Goal: Task Accomplishment & Management: Manage account settings

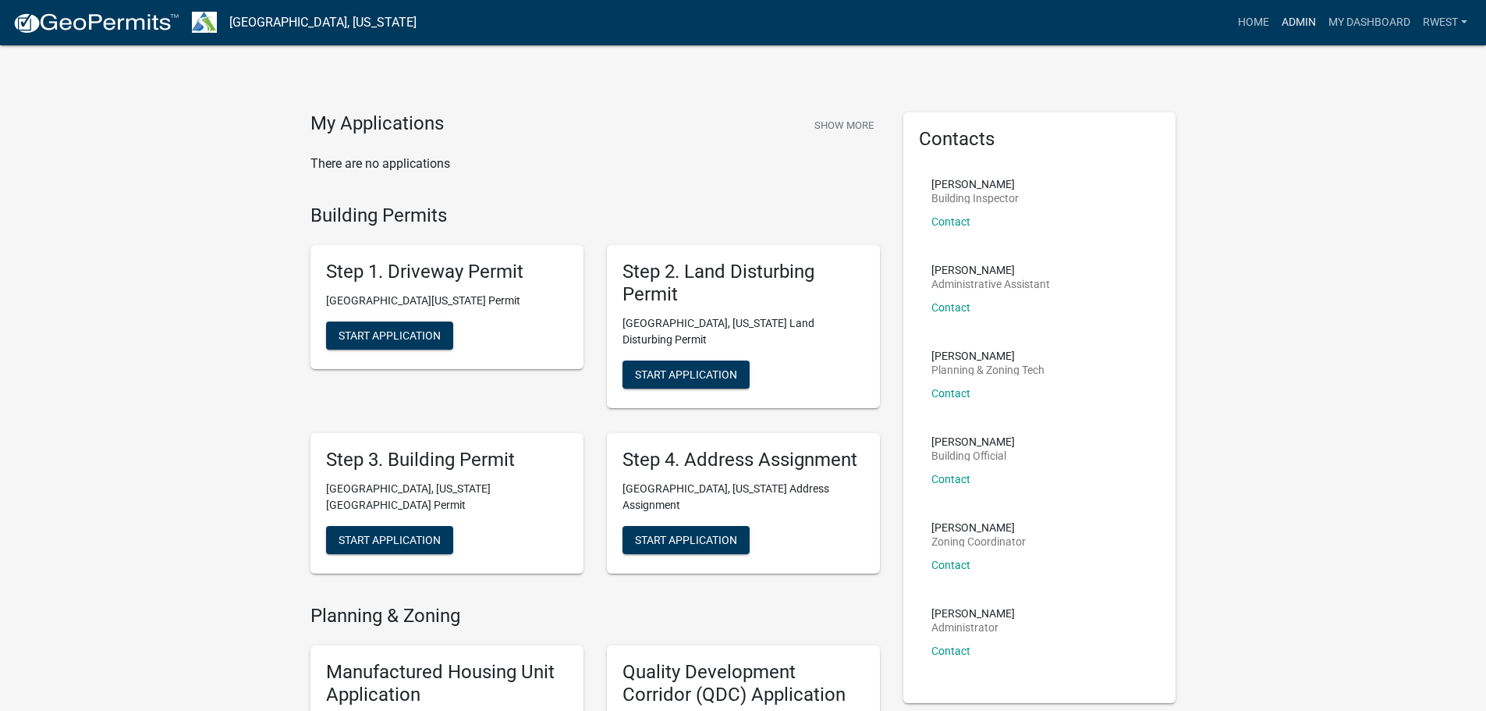
drag, startPoint x: 1299, startPoint y: 22, endPoint x: 1281, endPoint y: 22, distance: 17.9
click at [1299, 22] on link "Admin" at bounding box center [1299, 23] width 47 height 30
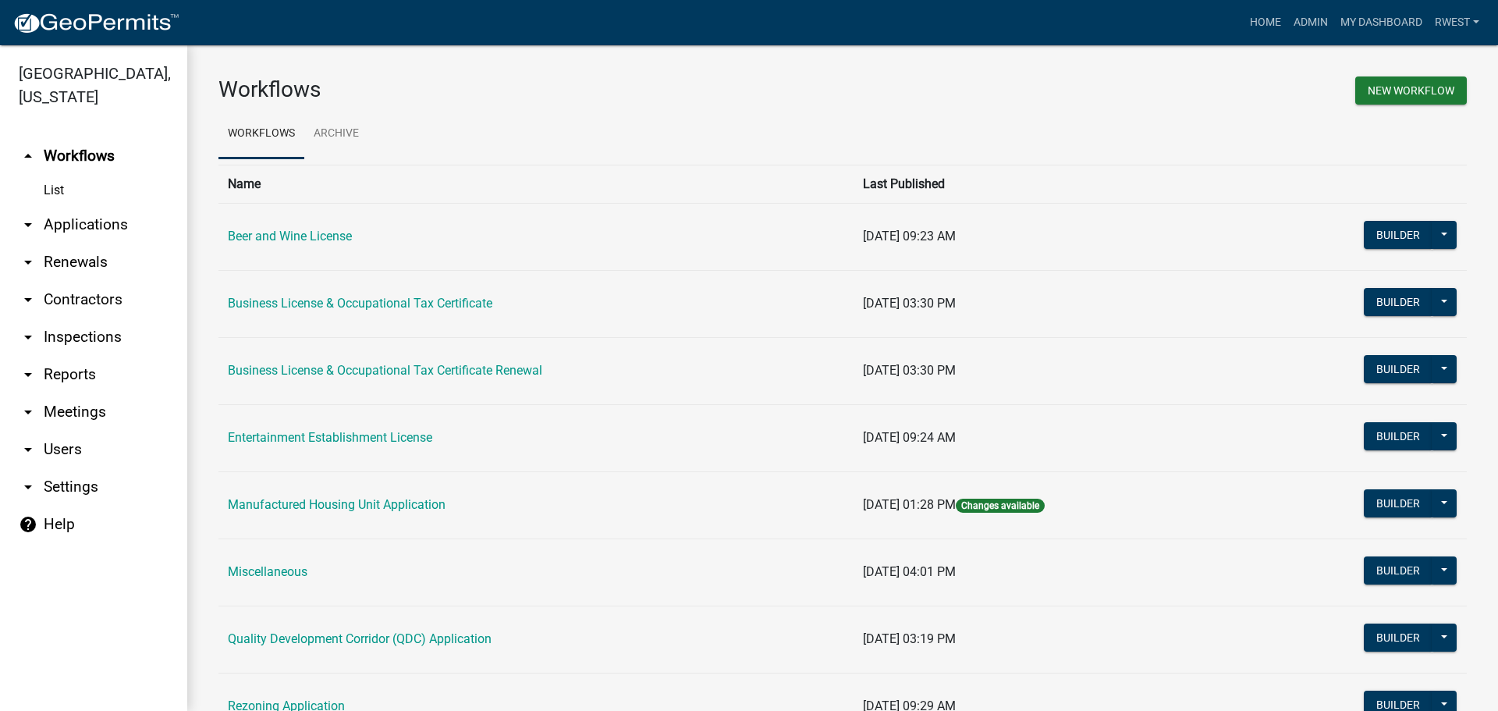
click at [91, 206] on link "arrow_drop_down Applications" at bounding box center [93, 224] width 187 height 37
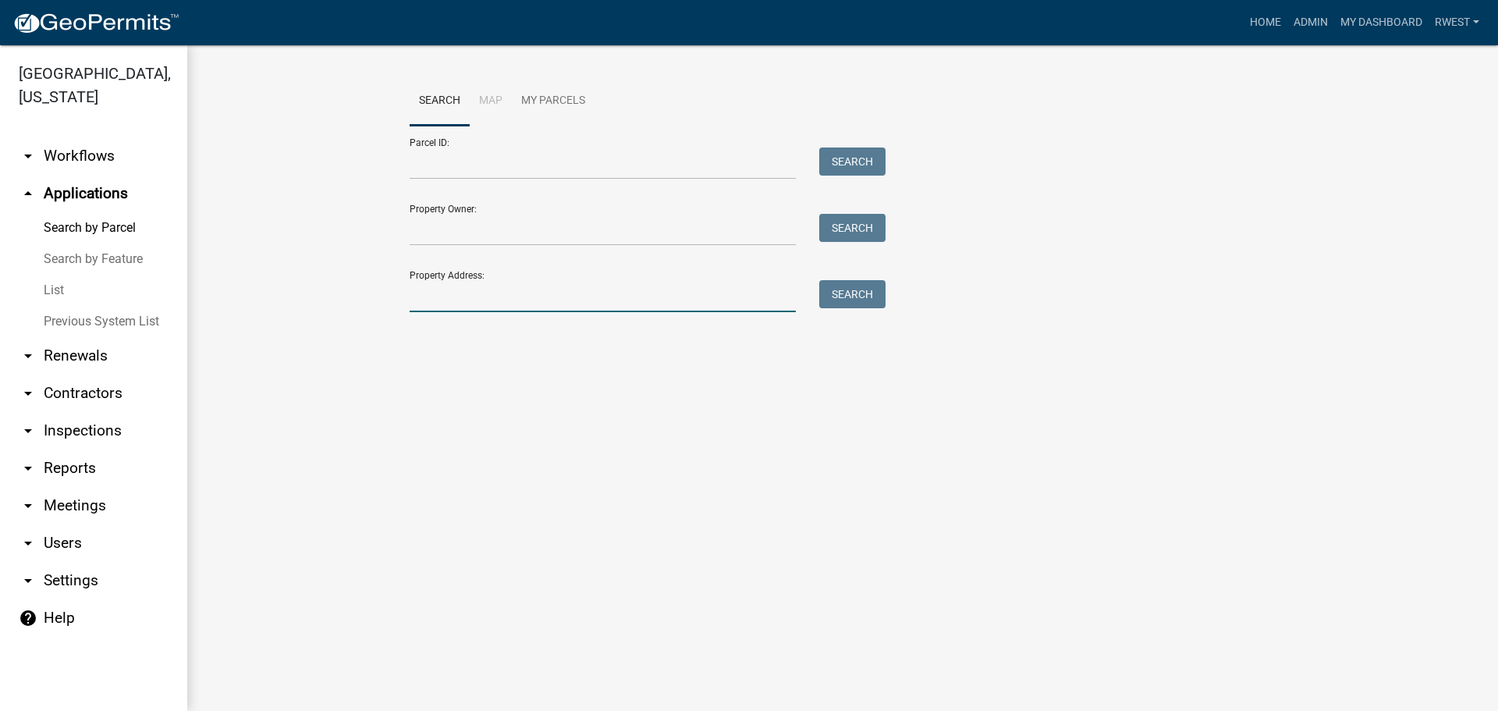
click at [433, 289] on input "Property Address:" at bounding box center [603, 296] width 386 height 32
type input "7053 [GEOGRAPHIC_DATA]"
click at [875, 299] on button "Search" at bounding box center [852, 294] width 66 height 28
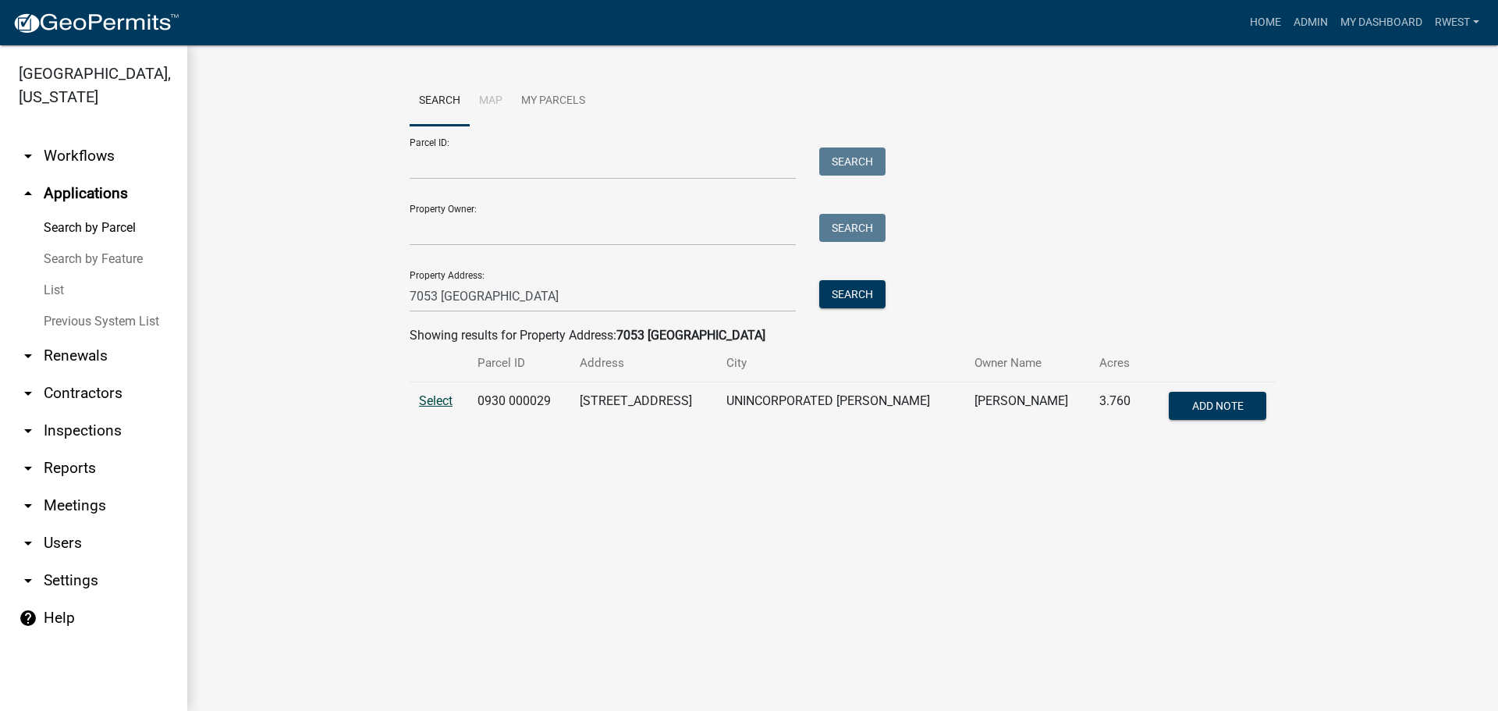
click at [444, 402] on span "Select" at bounding box center [436, 400] width 34 height 15
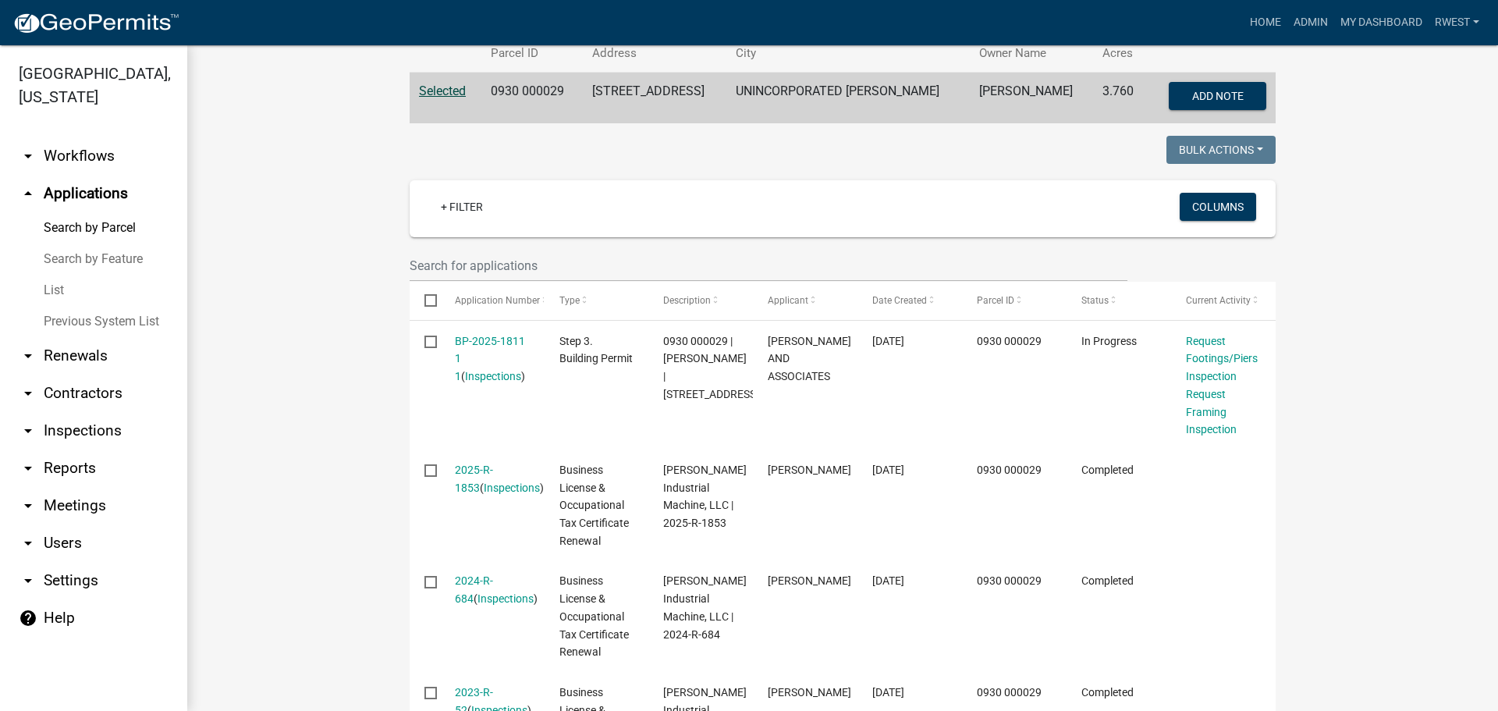
scroll to position [312, 0]
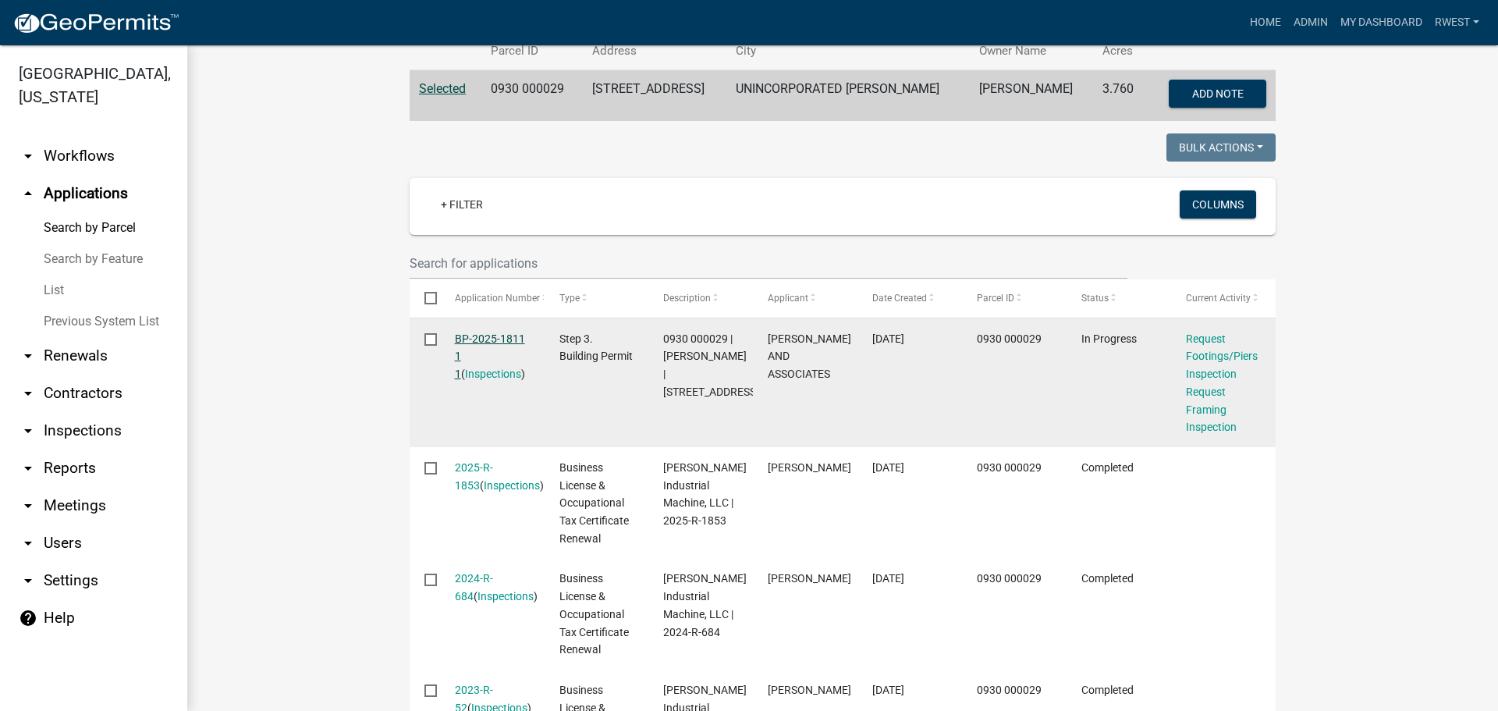
click at [486, 337] on link "BP-2025-1811 1 1" at bounding box center [490, 356] width 70 height 48
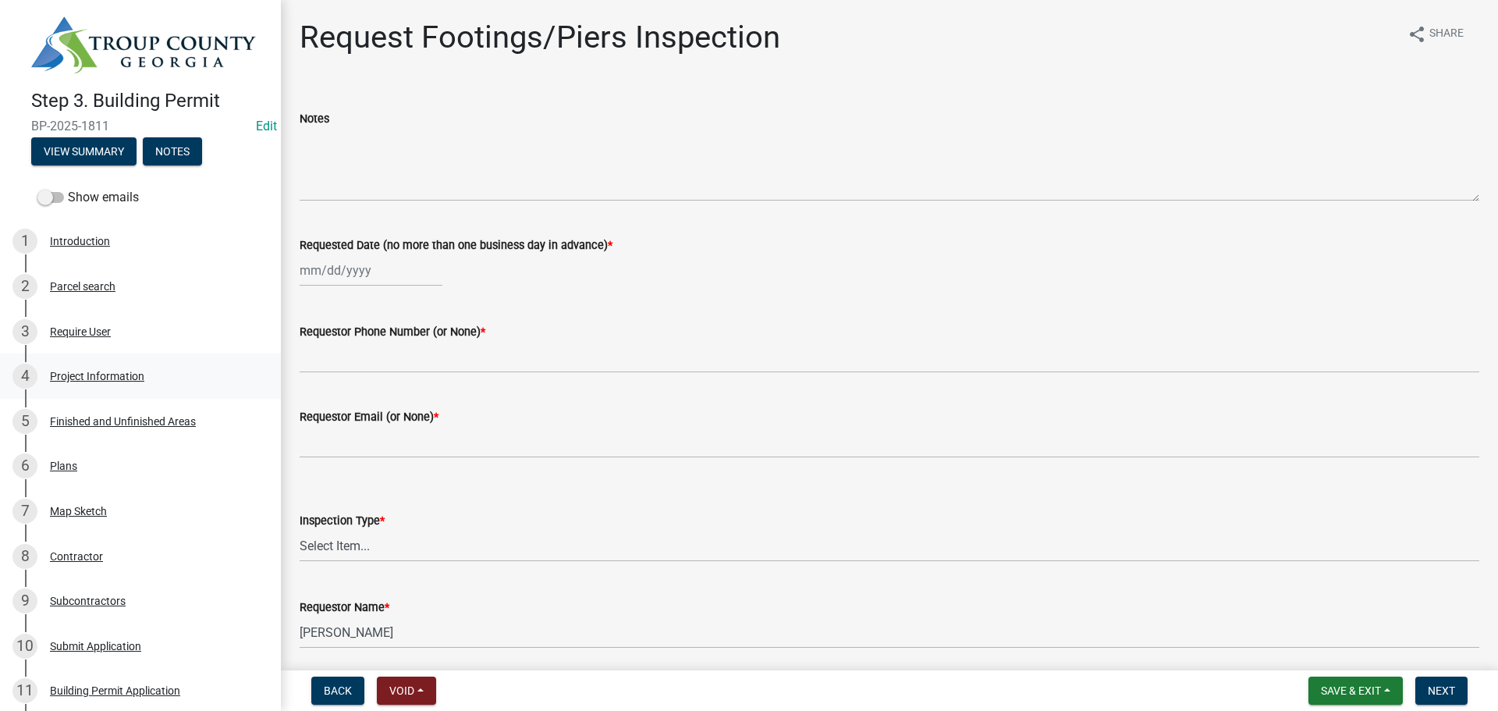
click at [105, 371] on div "Project Information" at bounding box center [97, 376] width 94 height 11
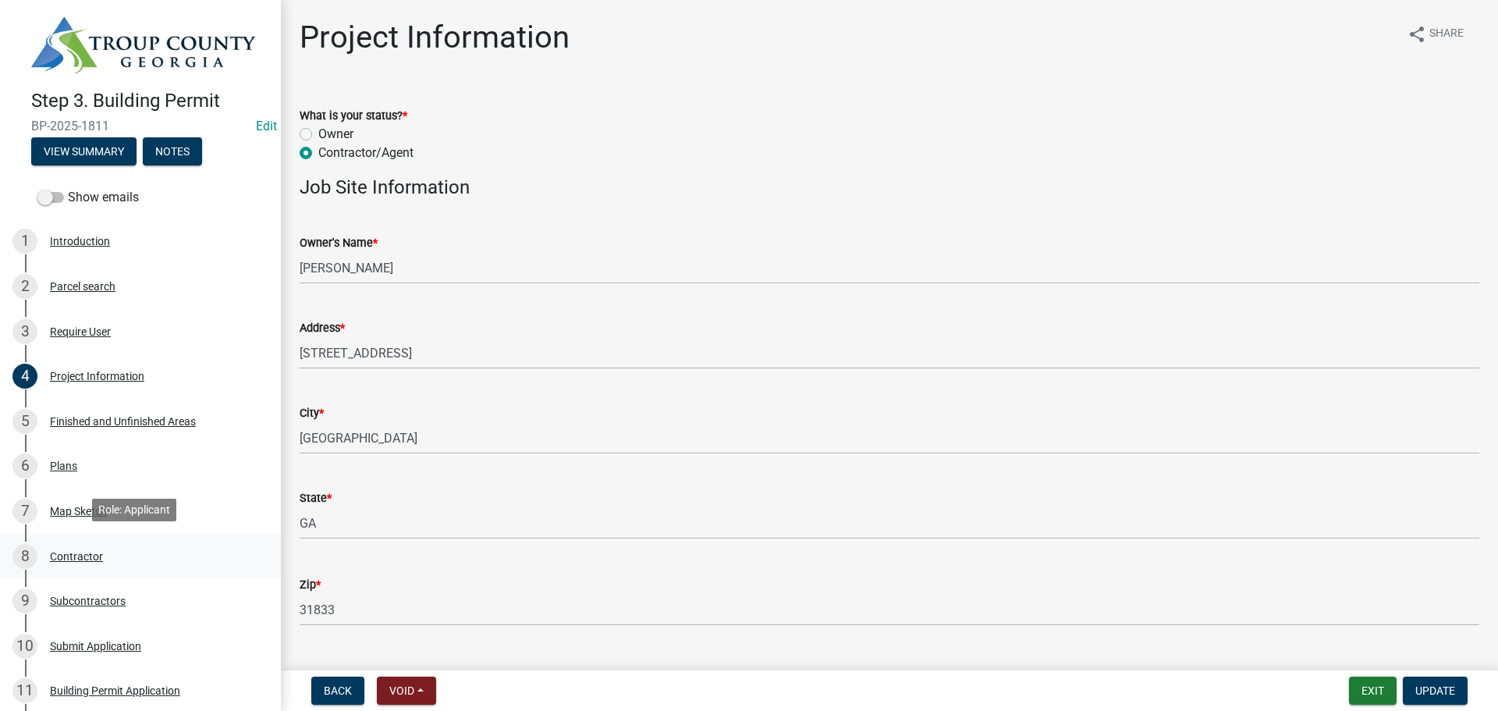
click at [87, 553] on div "Contractor" at bounding box center [76, 556] width 53 height 11
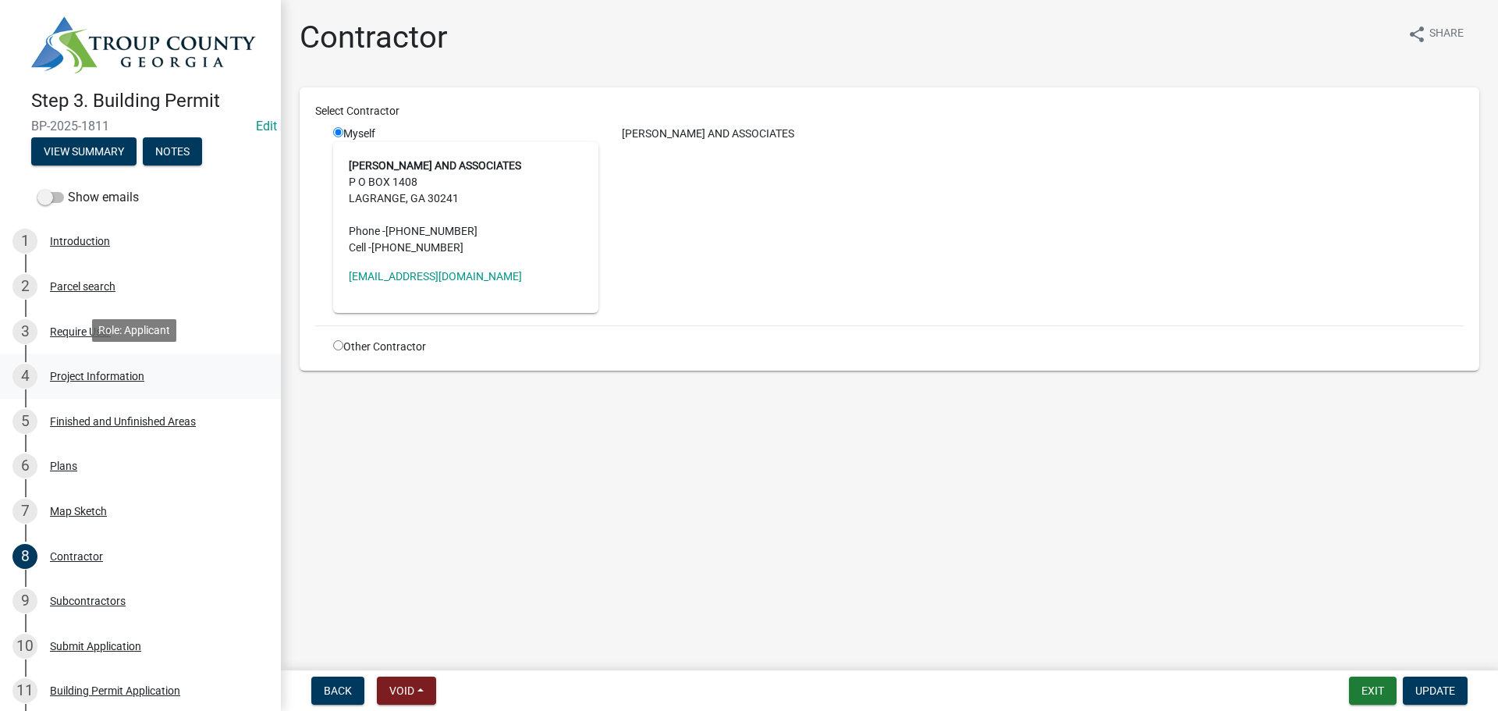
click at [101, 376] on div "Project Information" at bounding box center [97, 376] width 94 height 11
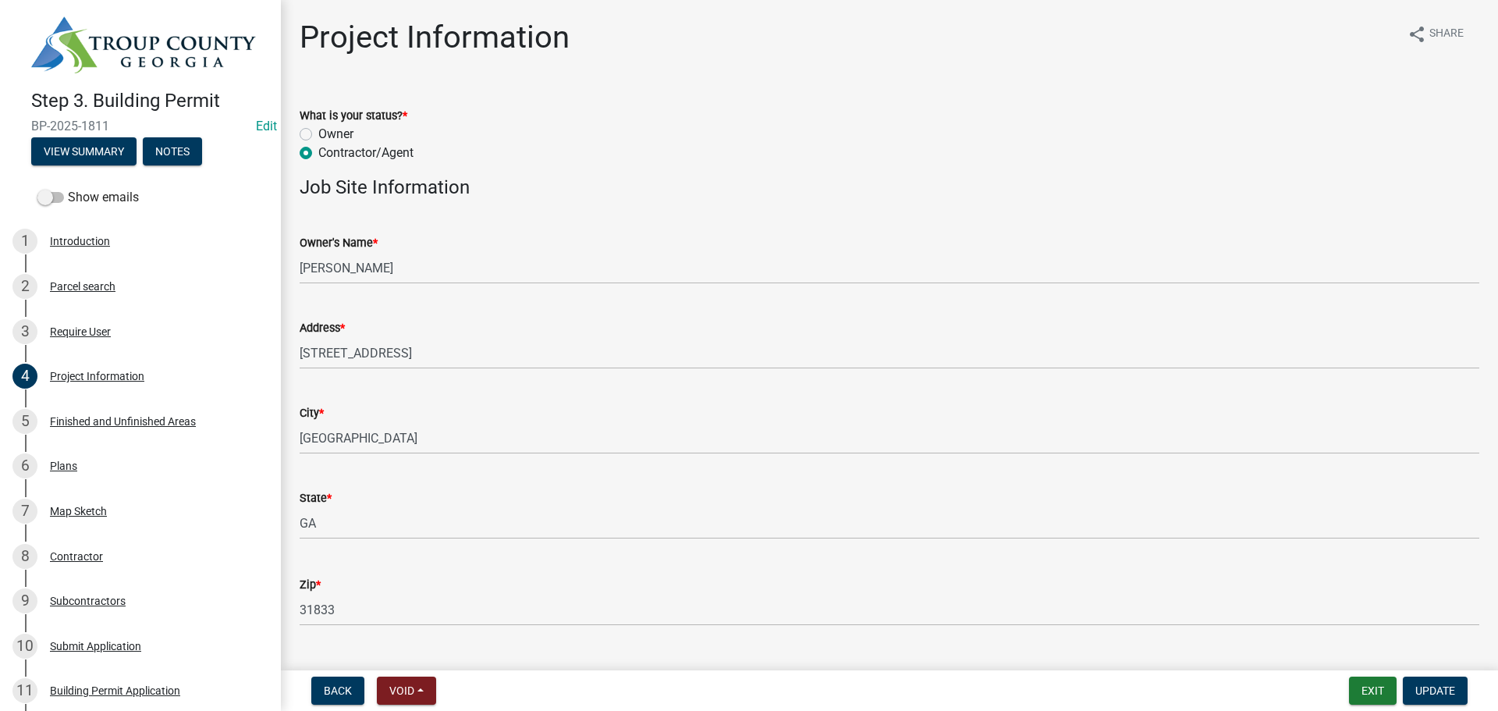
click at [753, 227] on div "Owner's Name * [PERSON_NAME]" at bounding box center [890, 247] width 1180 height 73
